Goal: Entertainment & Leisure: Consume media (video, audio)

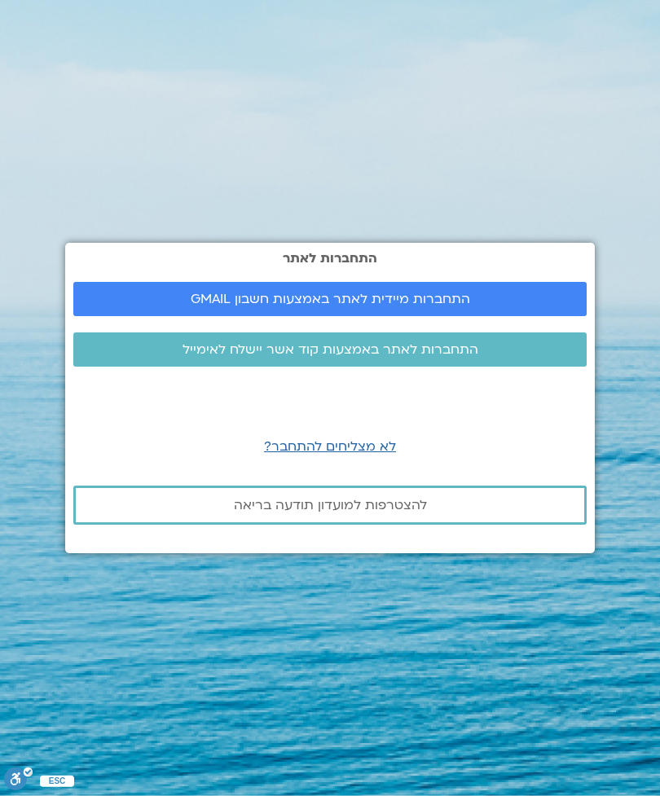
click at [504, 316] on link "התחברות מיידית לאתר באמצעות חשבון GMAIL" at bounding box center [329, 299] width 513 height 34
click at [489, 306] on span "התחברות מיידית לאתר באמצעות חשבון GMAIL" at bounding box center [330, 299] width 474 height 15
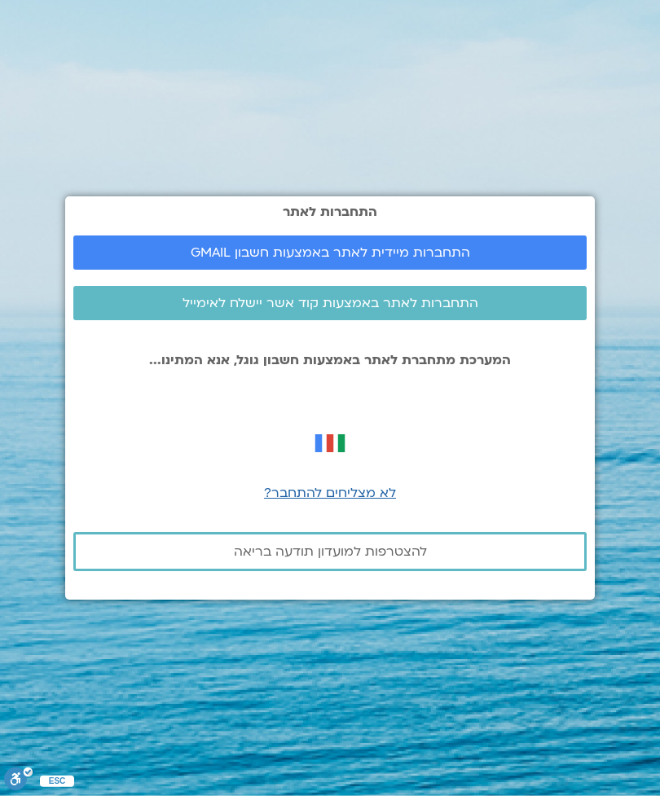
click at [191, 2] on div "התחברות לאתר התחברות מיידית לאתר באמצעות חשבון GMAIL התחברות לאתר באמצעות קוד א…" at bounding box center [329, 398] width 529 height 796
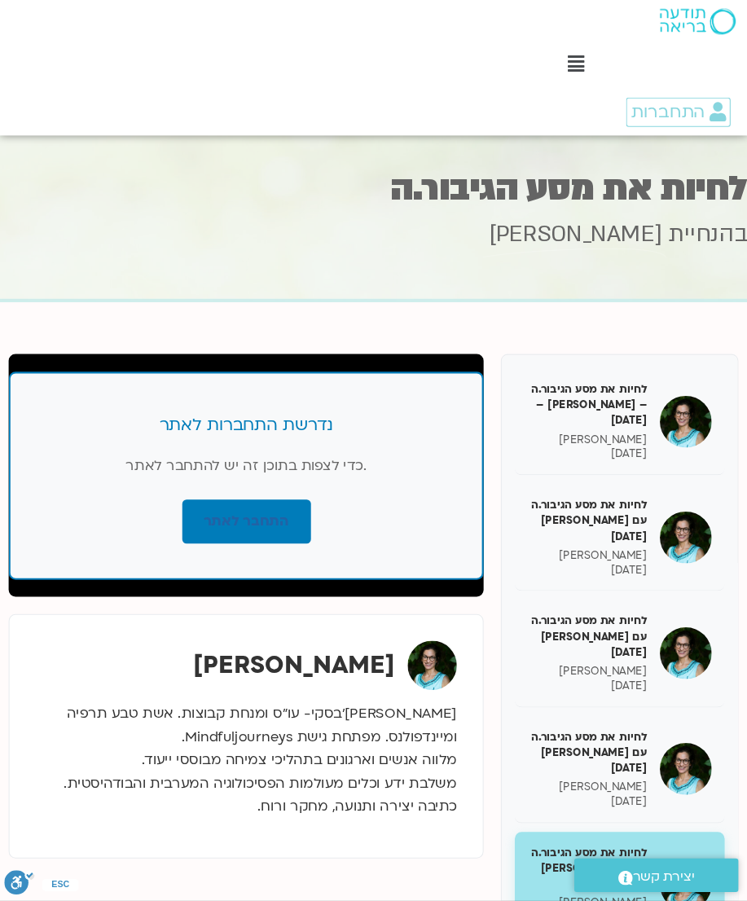
scroll to position [5, 0]
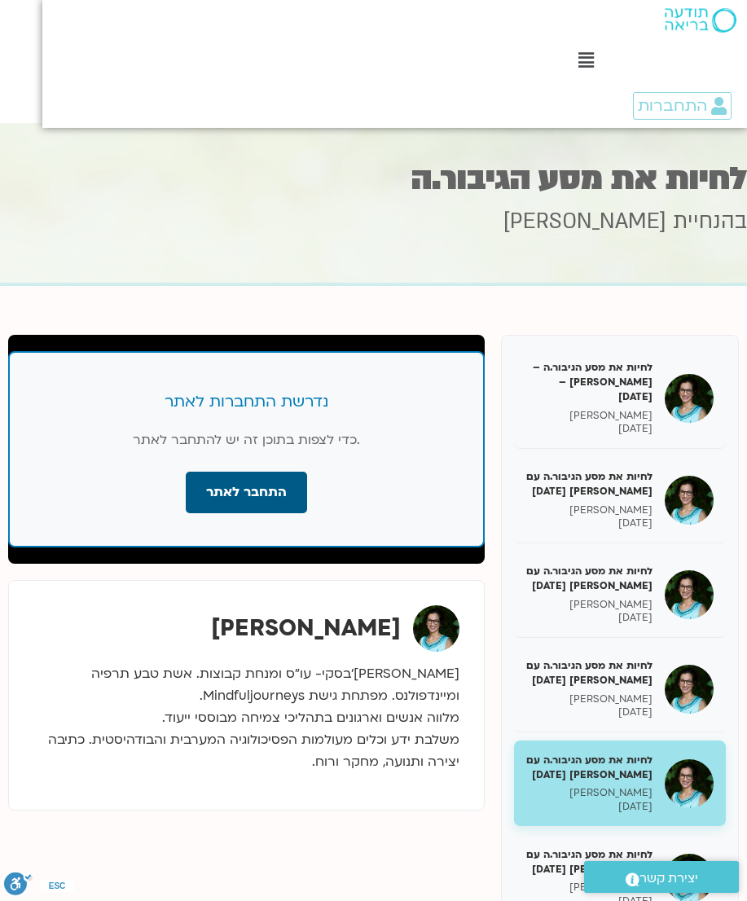
click at [252, 485] on link "התחבר לאתר" at bounding box center [246, 493] width 121 height 42
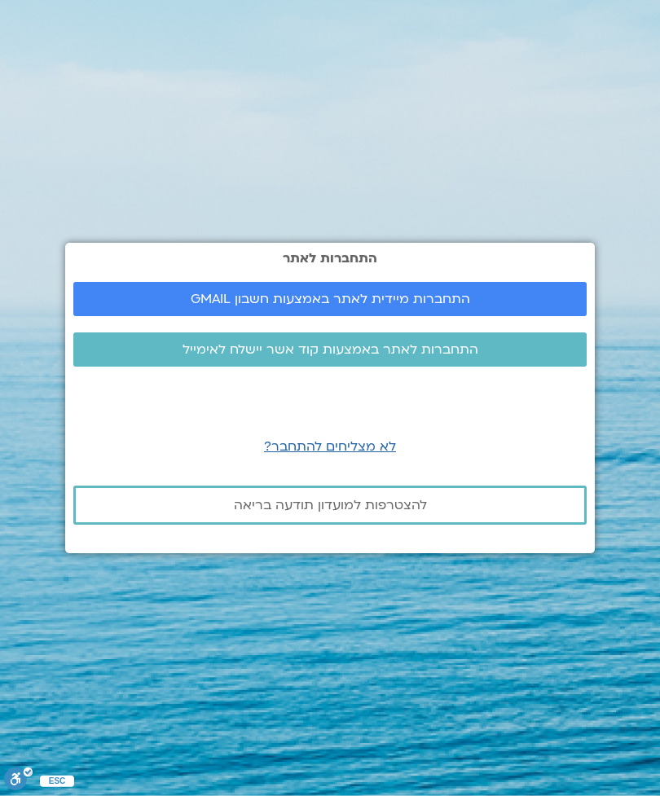
click at [473, 315] on link "התחברות מיידית לאתר באמצעות חשבון GMAIL" at bounding box center [329, 299] width 513 height 34
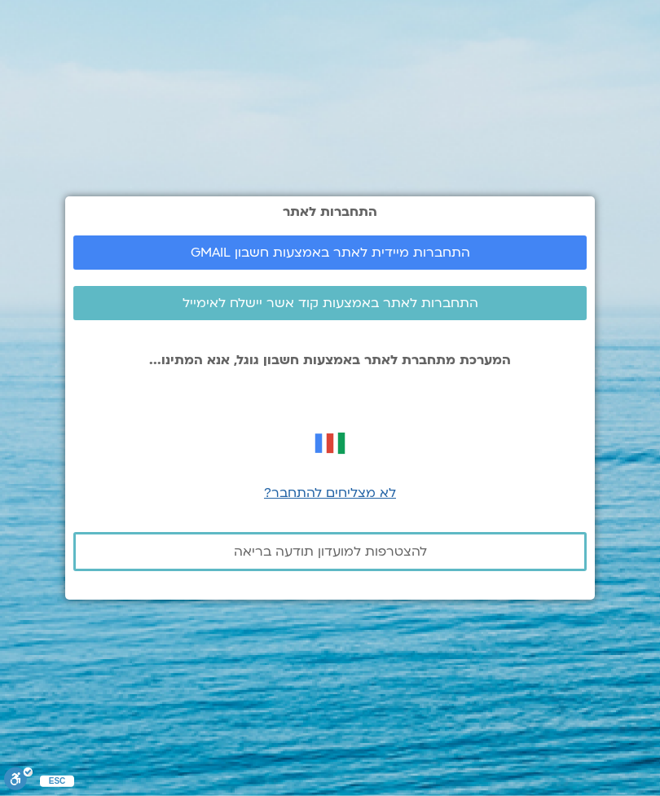
click at [378, 502] on span "לא מצליחים להתחבר?" at bounding box center [330, 493] width 132 height 18
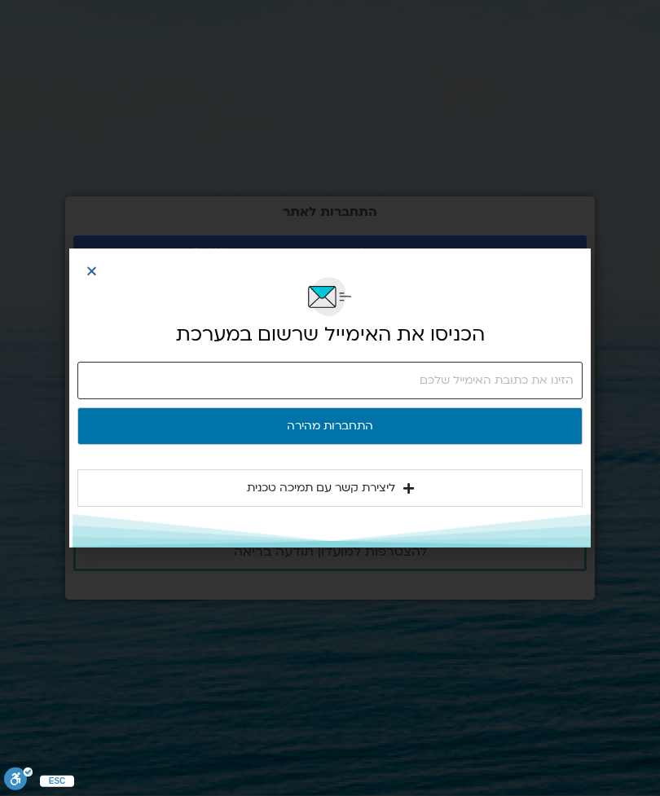
click at [483, 385] on input "email" at bounding box center [329, 380] width 505 height 37
type input "kargersw@gmail.com"
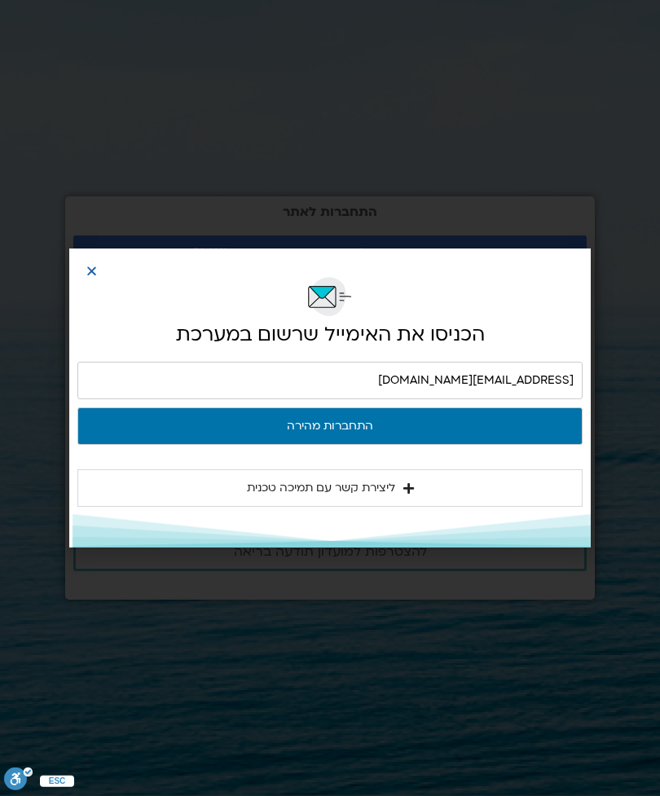
click at [444, 431] on button "התחברות מהירה" at bounding box center [329, 425] width 505 height 37
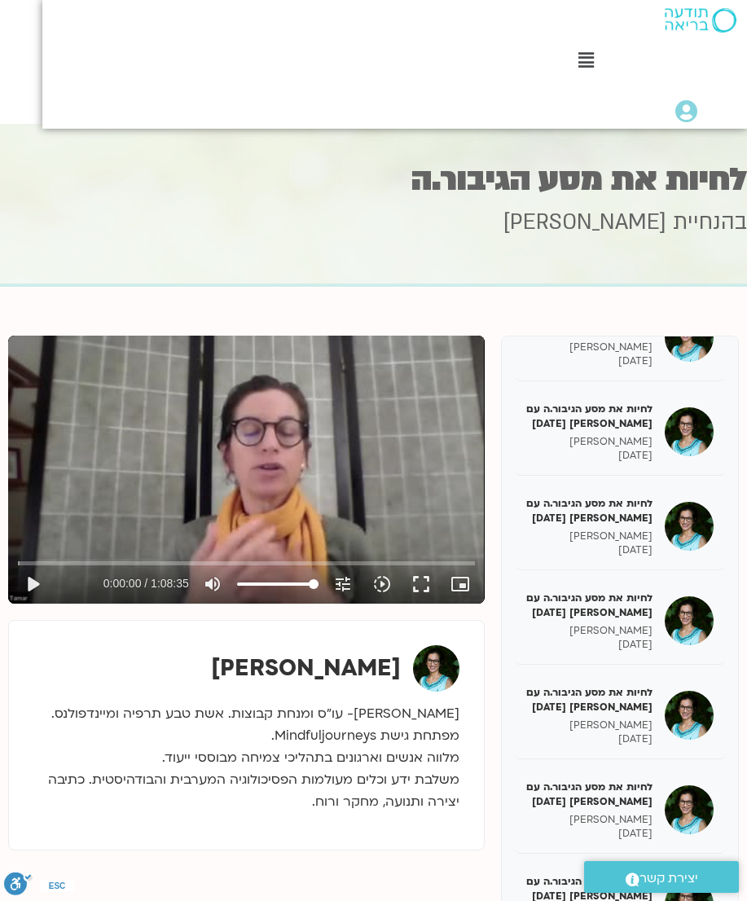
scroll to position [732, 0]
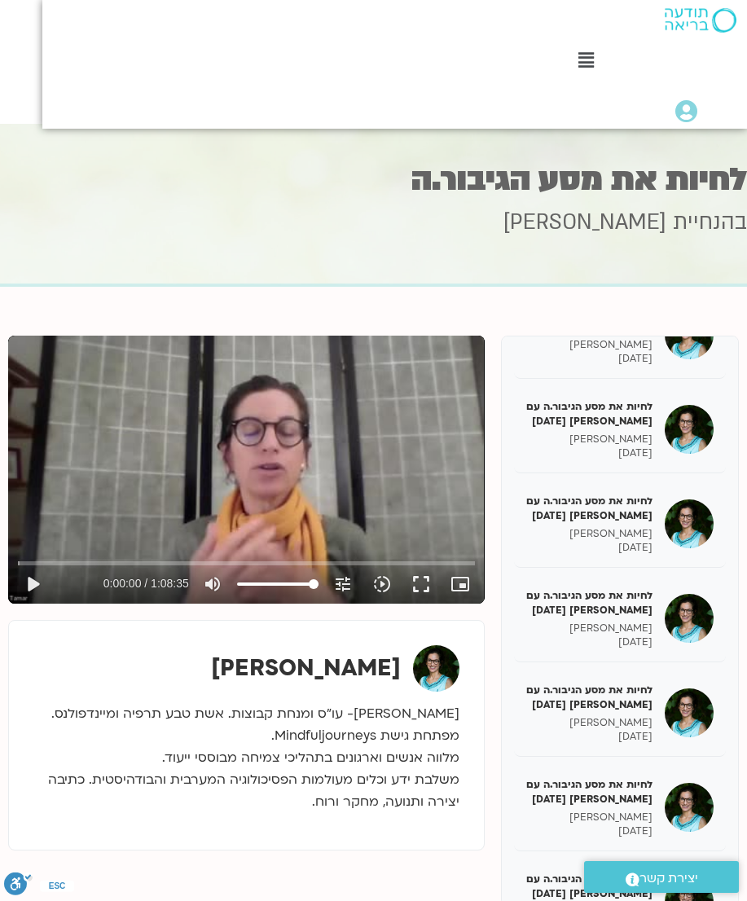
click at [622, 635] on p "[DATE]" at bounding box center [589, 642] width 126 height 14
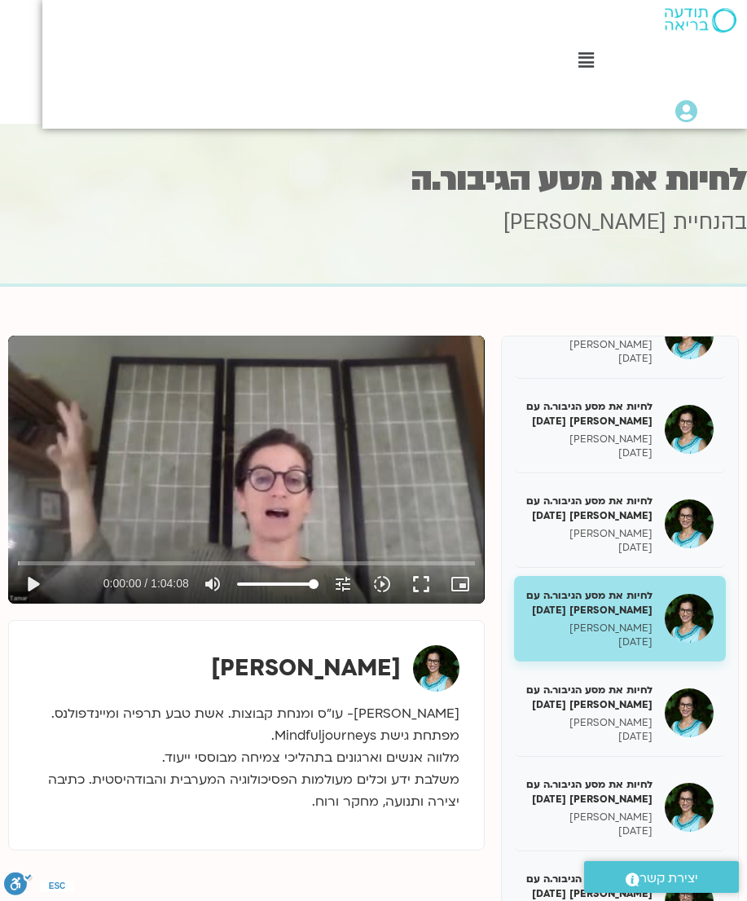
click at [41, 581] on button "play_arrow" at bounding box center [32, 583] width 39 height 39
click at [457, 601] on button "picture_in_picture_alt Picture-in-picture Off" at bounding box center [460, 583] width 39 height 39
type input "3848.44"
click at [625, 682] on div "לחיות את מסע הגיבור.ה עם [PERSON_NAME] [DATE] [PERSON_NAME] [DATE]" at bounding box center [589, 712] width 126 height 61
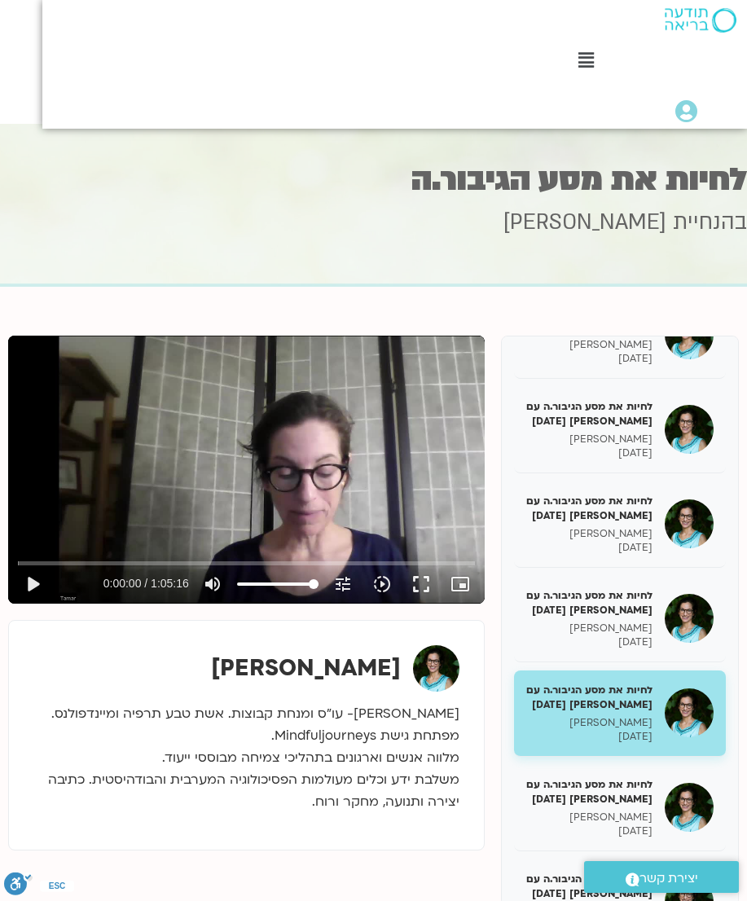
click at [36, 578] on button "play_arrow" at bounding box center [32, 583] width 39 height 39
click at [463, 574] on icon "picture_in_picture_alt" at bounding box center [460, 584] width 20 height 20
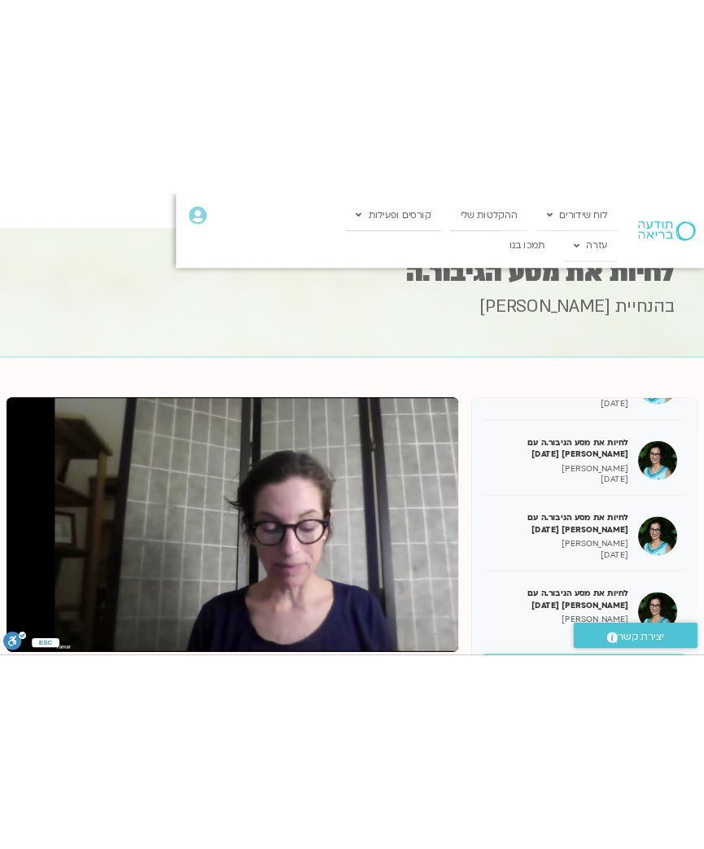
scroll to position [0, -42]
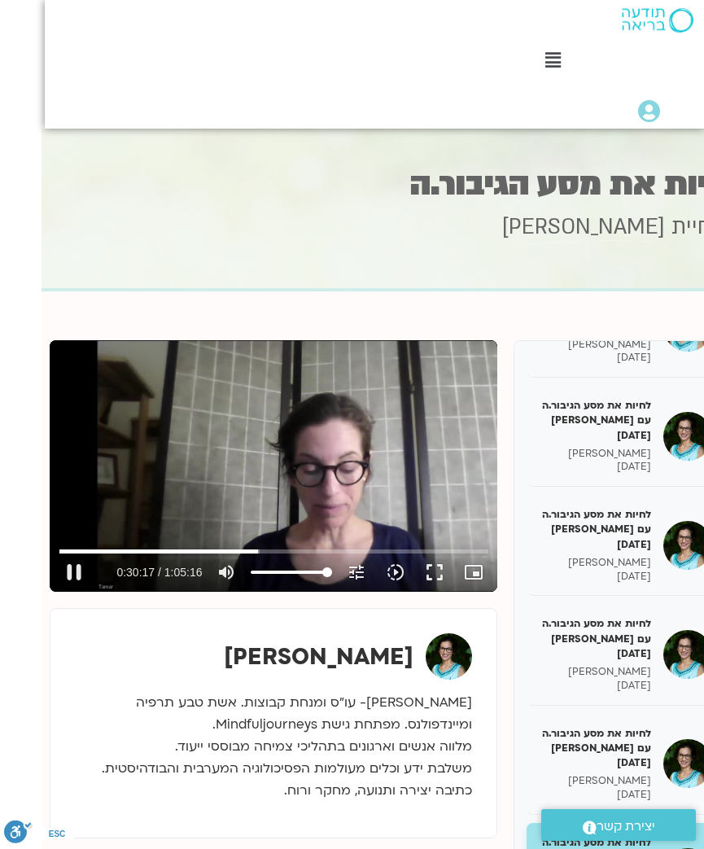
click at [67, 574] on button "pause" at bounding box center [74, 572] width 39 height 39
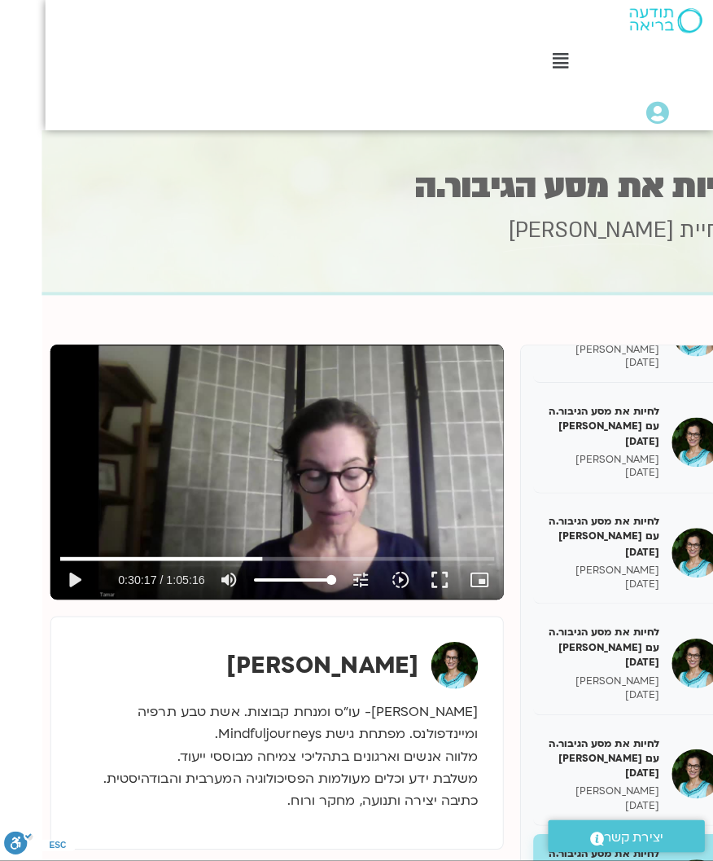
scroll to position [0, 0]
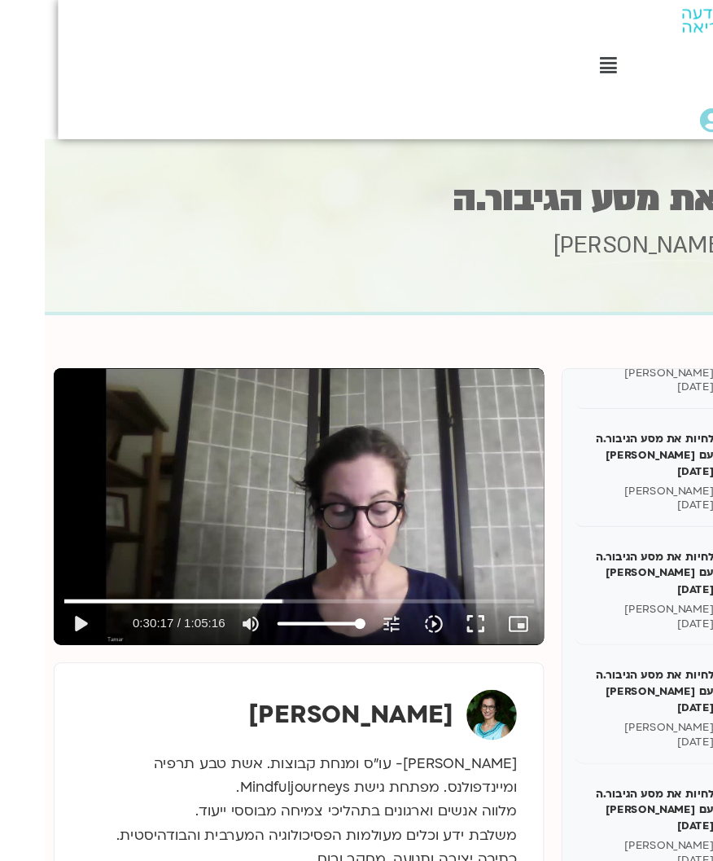
type input "1817.38516704667"
